Goal: Find specific page/section: Find specific page/section

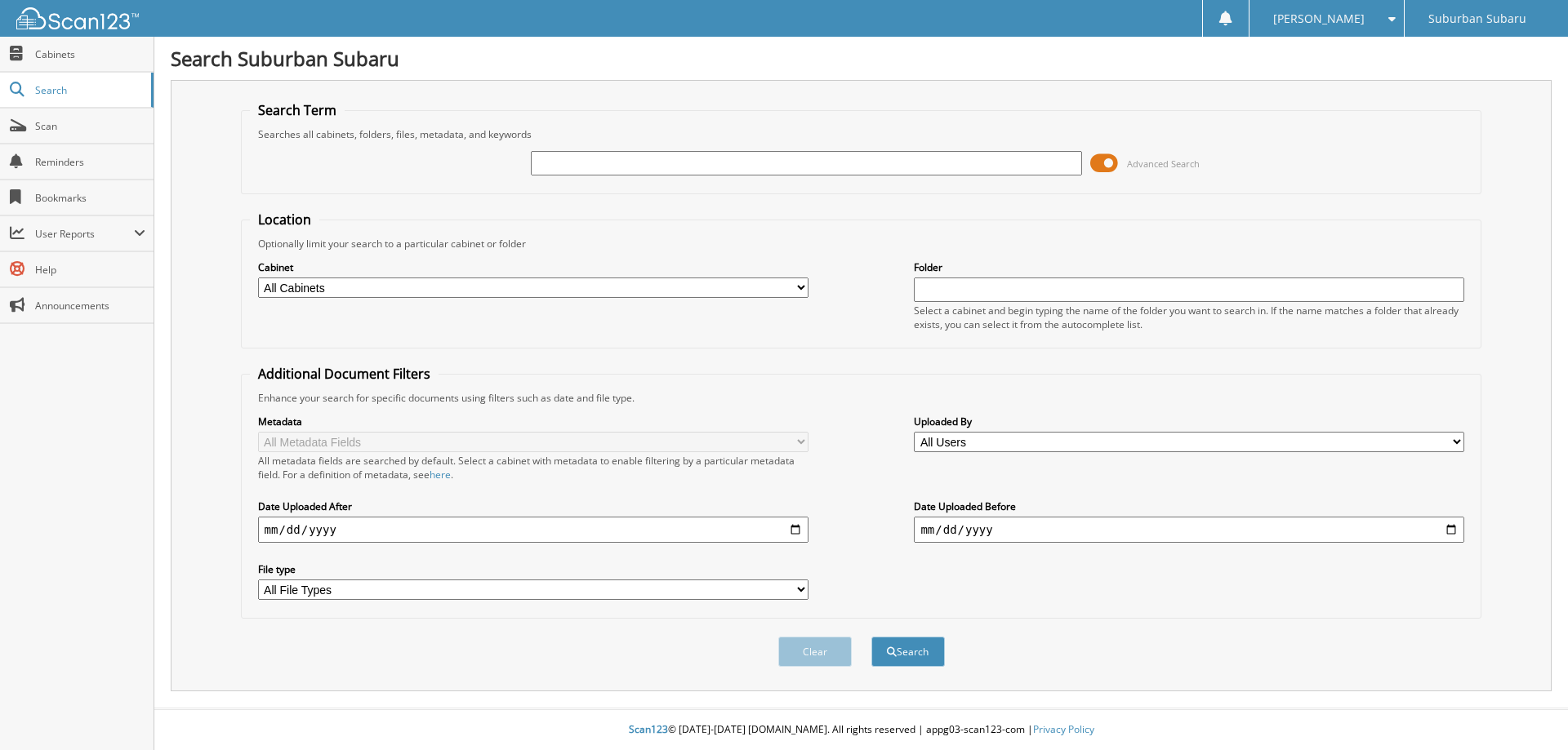
click at [819, 167] on input "text" at bounding box center [806, 163] width 551 height 25
type input "PR15121A"
click at [871, 637] on button "Search" at bounding box center [907, 652] width 74 height 30
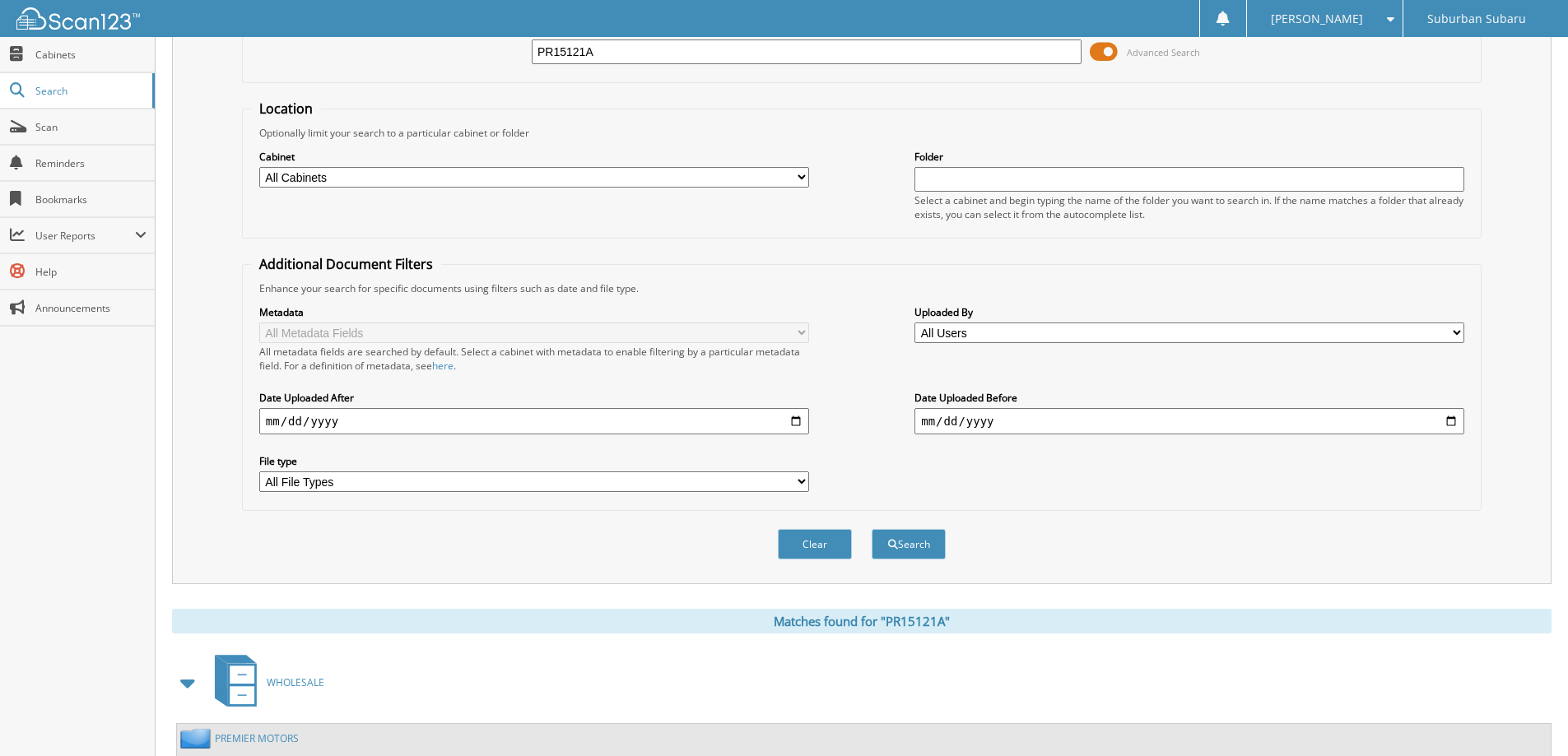
scroll to position [439, 0]
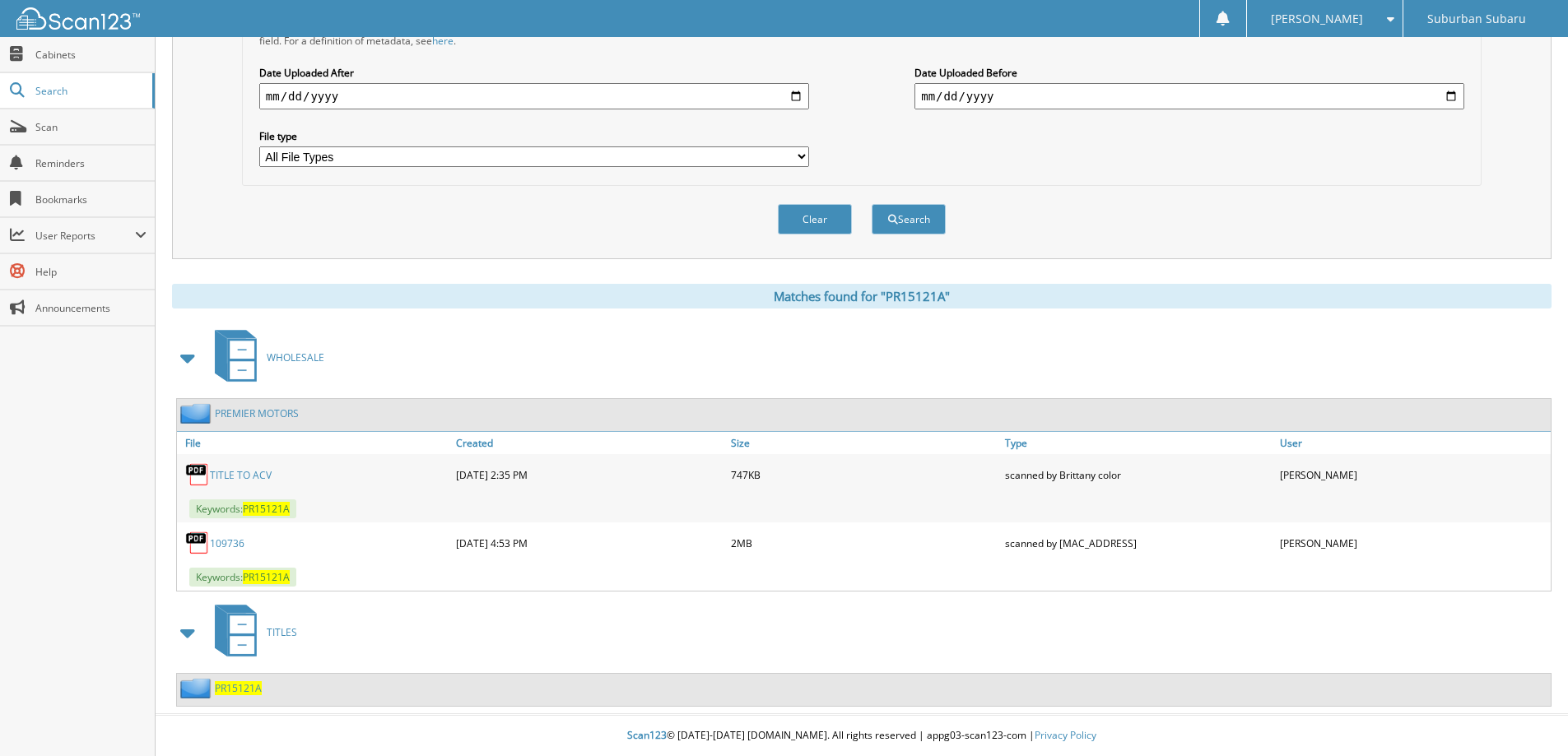
click at [237, 473] on link "TITLE TO ACV" at bounding box center [240, 475] width 61 height 14
